Goal: Check status: Check status

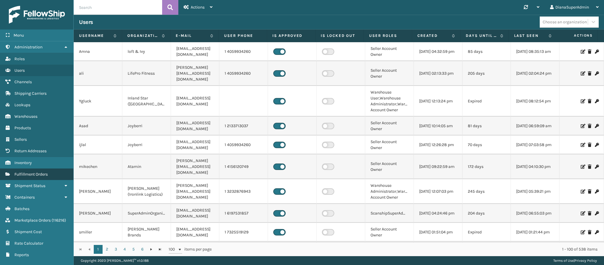
click at [30, 172] on span "Fulfillment Orders" at bounding box center [30, 174] width 33 height 5
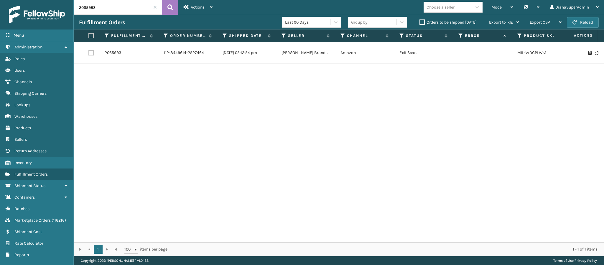
click at [136, 4] on input "2065993" at bounding box center [118, 7] width 88 height 15
click at [133, 7] on input "2065993" at bounding box center [118, 7] width 88 height 15
paste input "71081"
type input "2071081"
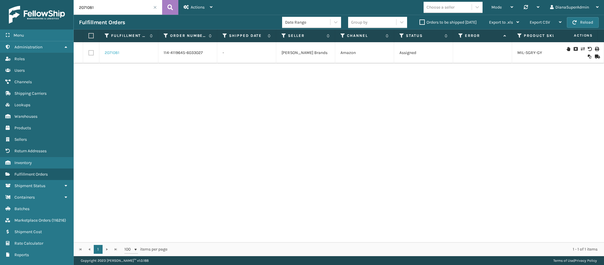
click at [114, 53] on link "2071081" at bounding box center [112, 53] width 15 height 6
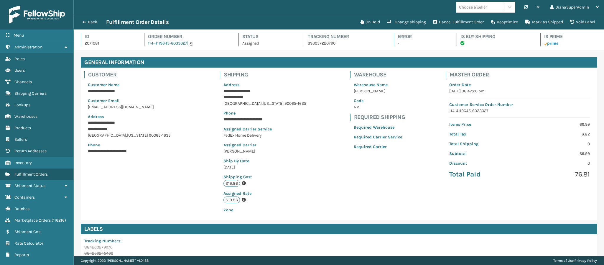
scroll to position [103, 0]
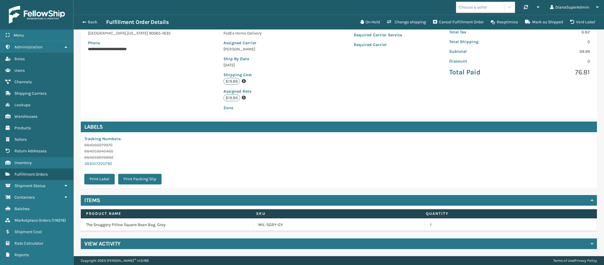
click at [135, 241] on div "View Activity" at bounding box center [339, 243] width 516 height 11
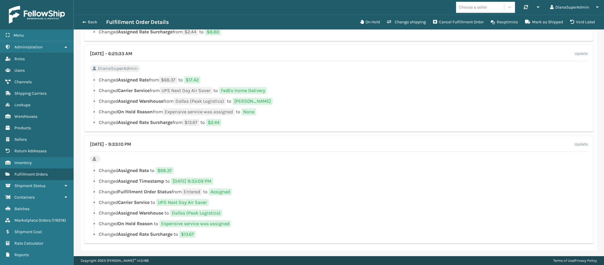
scroll to position [448, 0]
